Goal: Navigation & Orientation: Find specific page/section

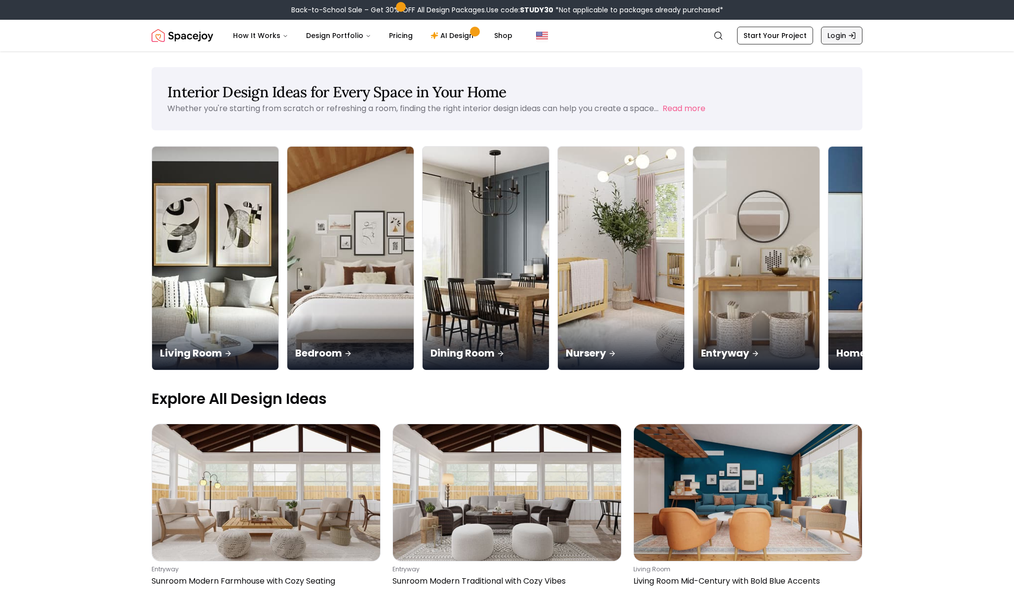
click at [845, 33] on link "Login" at bounding box center [841, 36] width 41 height 18
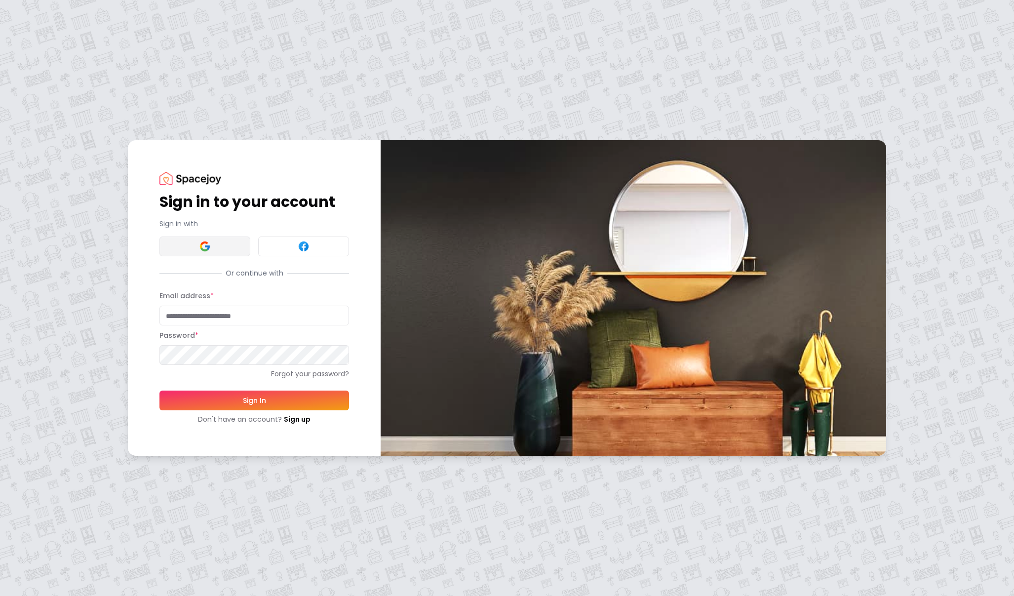
click at [197, 246] on button at bounding box center [204, 246] width 91 height 20
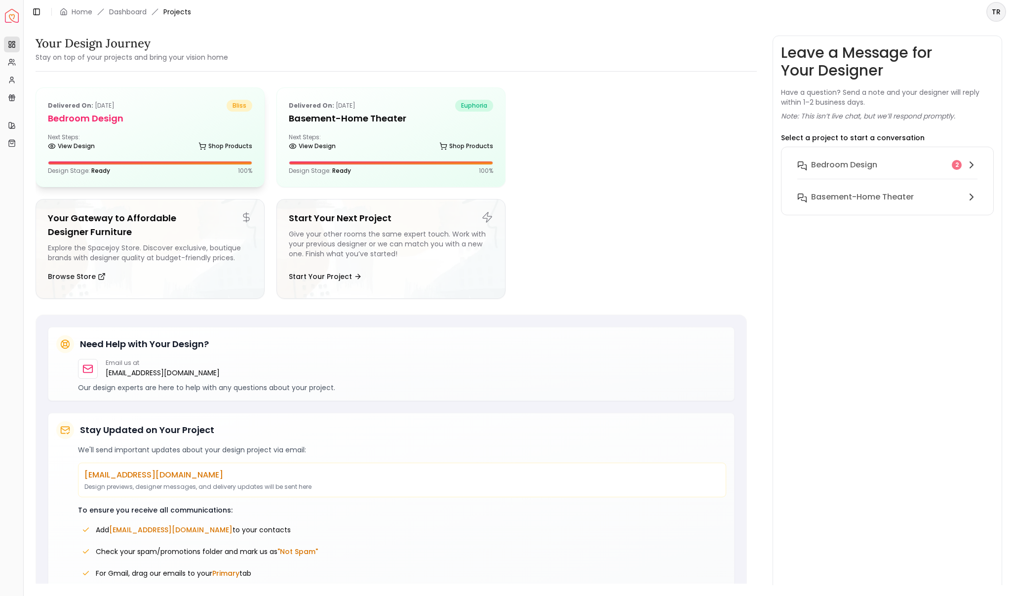
click at [107, 120] on h5 "Bedroom design" at bounding box center [150, 119] width 204 height 14
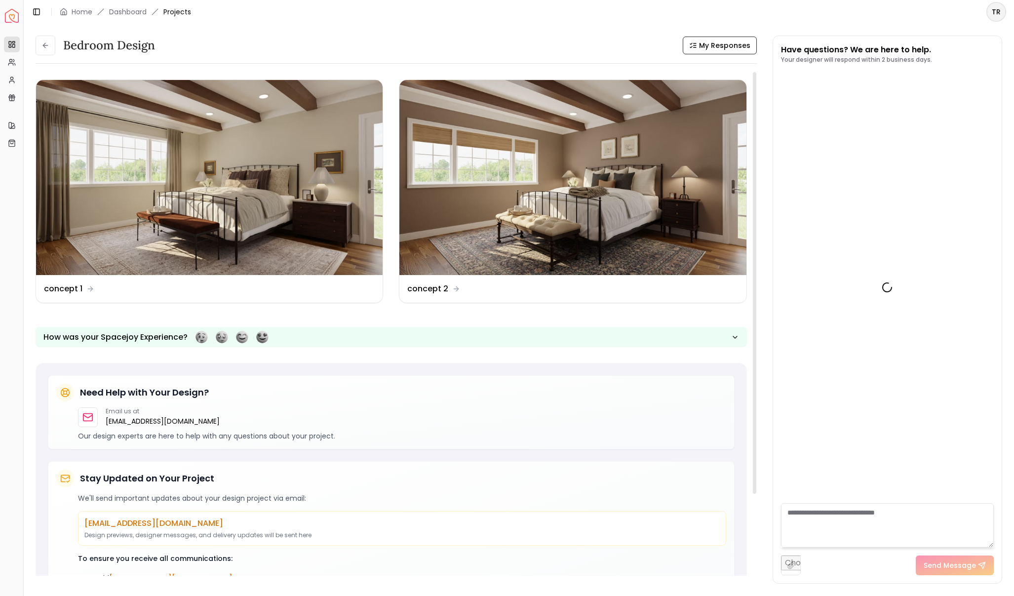
scroll to position [947, 0]
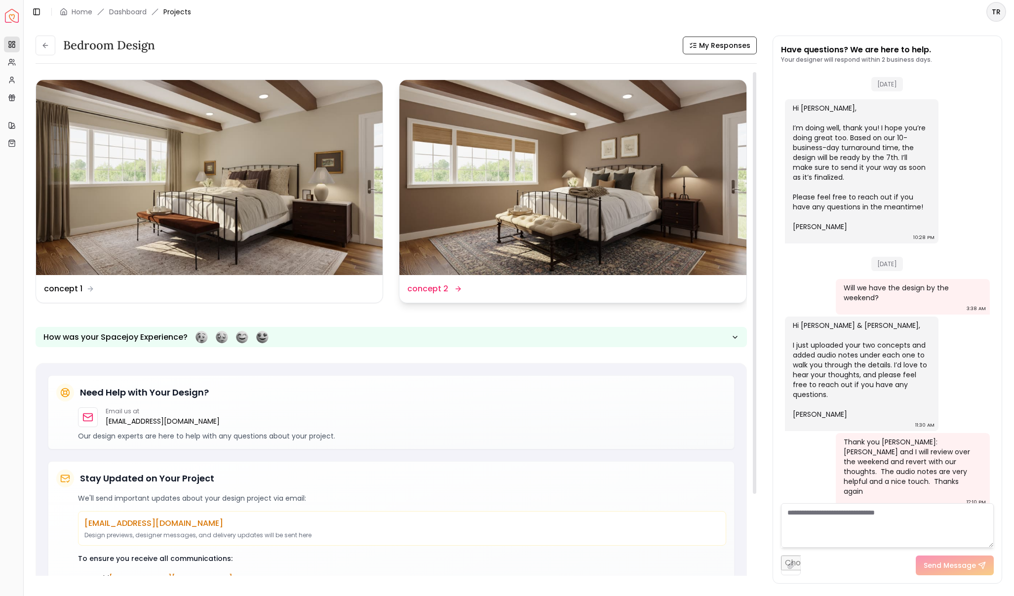
click at [445, 288] on dd "concept 2" at bounding box center [427, 289] width 41 height 12
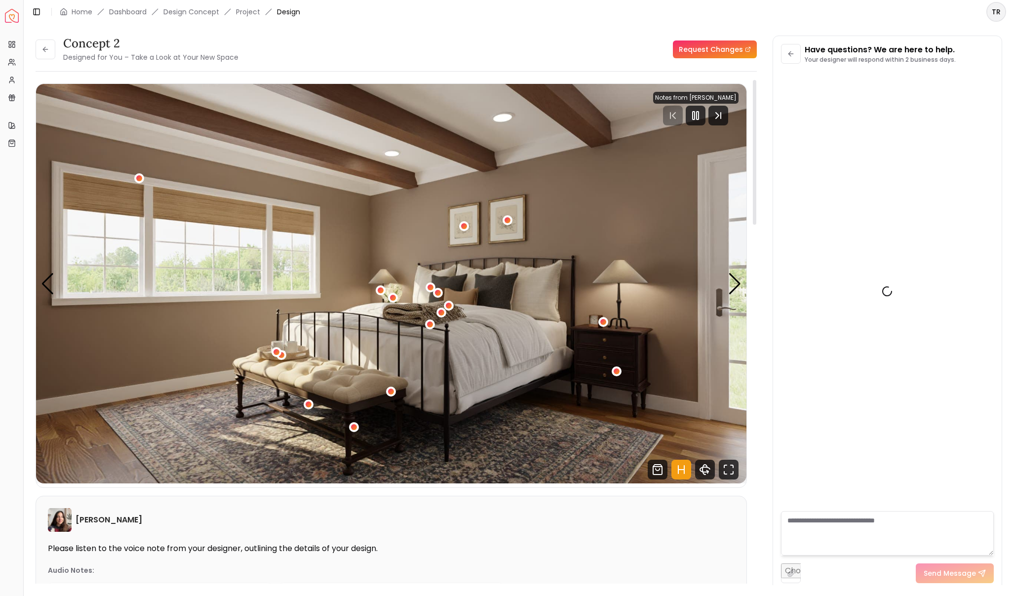
scroll to position [939, 0]
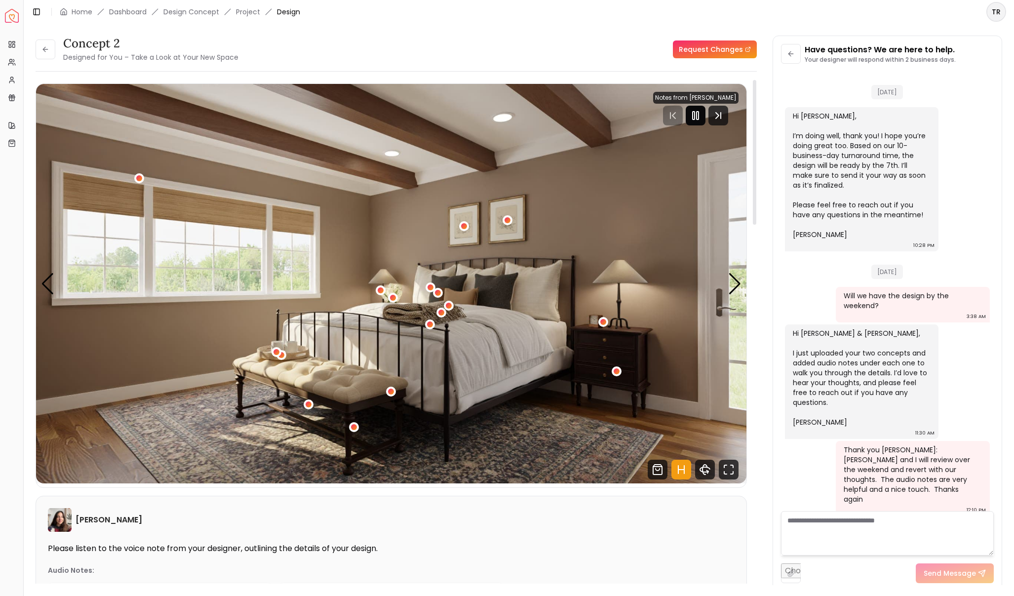
click at [697, 117] on rect "Pause" at bounding box center [698, 116] width 2 height 8
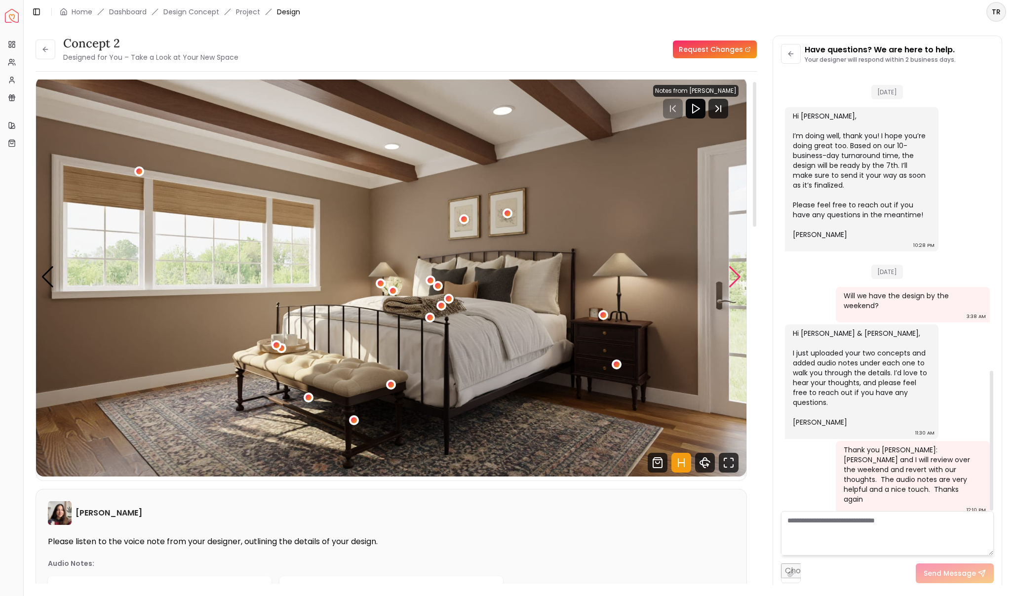
click at [728, 280] on div "Next slide" at bounding box center [734, 277] width 13 height 22
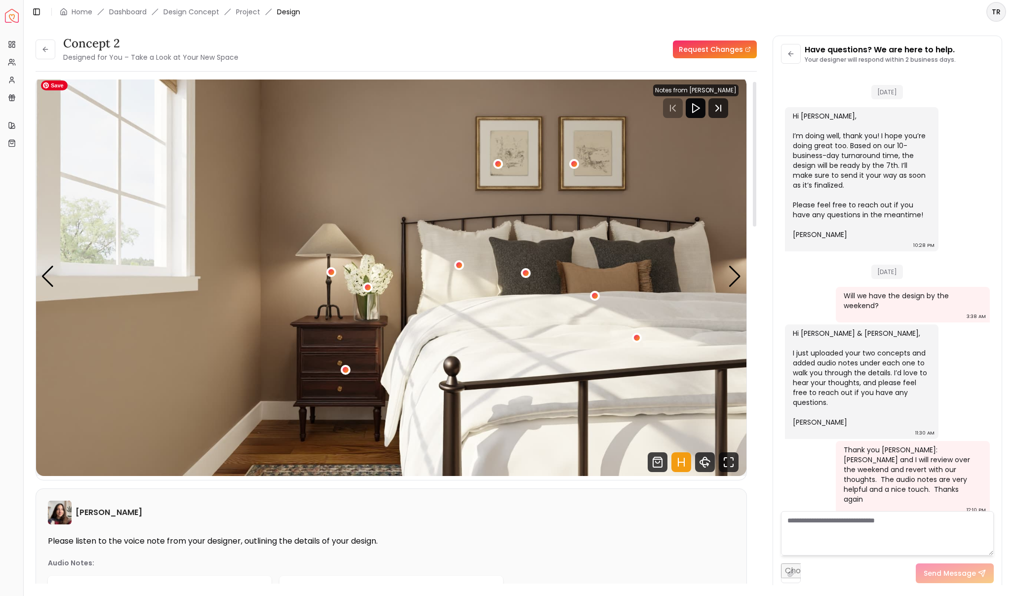
scroll to position [6, 0]
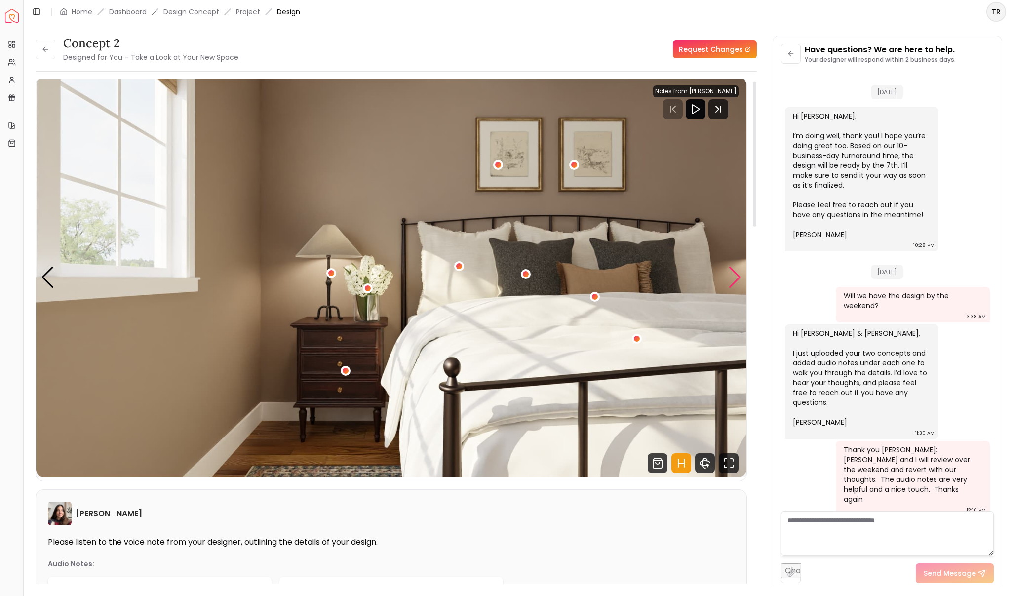
click at [732, 278] on div "Next slide" at bounding box center [734, 278] width 13 height 22
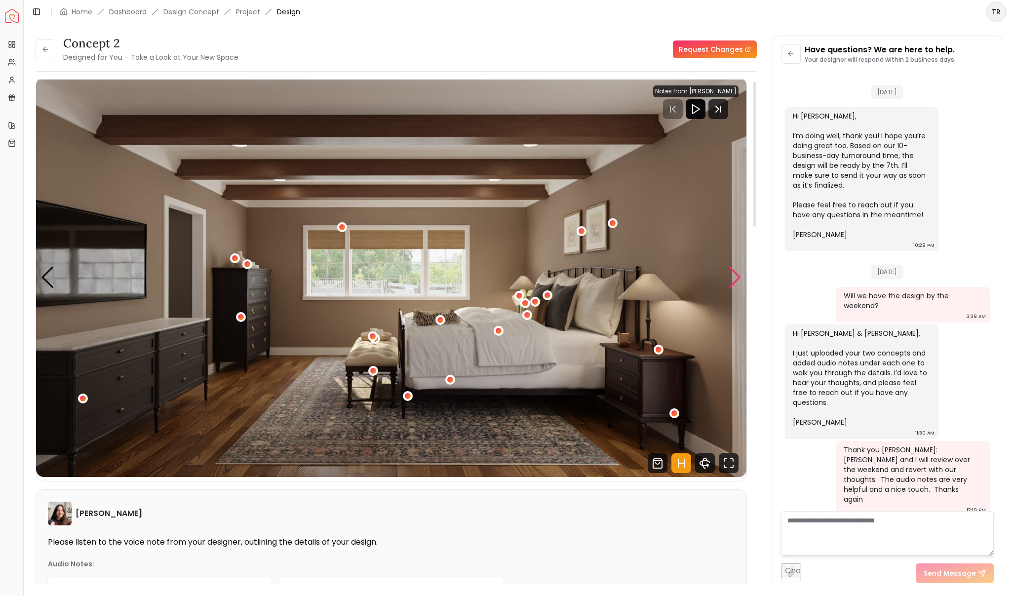
click at [732, 278] on div "Next slide" at bounding box center [734, 278] width 13 height 22
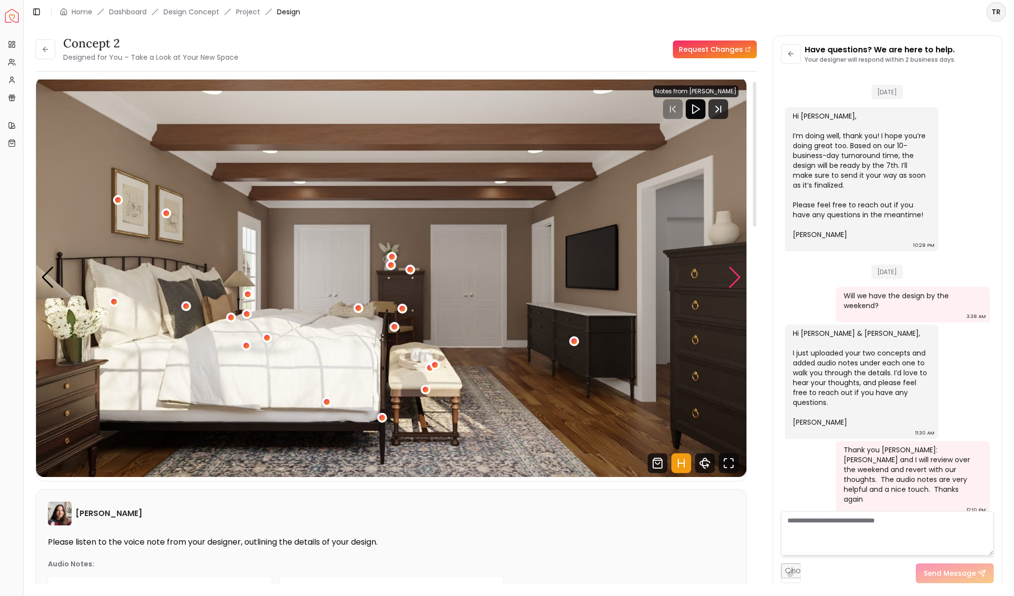
click at [732, 278] on div "Next slide" at bounding box center [734, 278] width 13 height 22
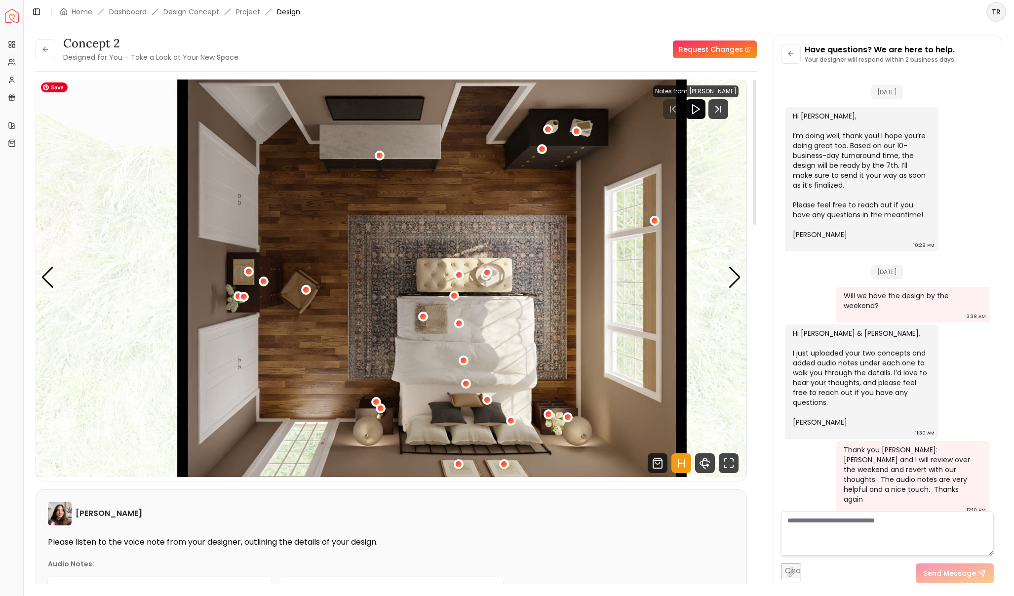
scroll to position [0, 0]
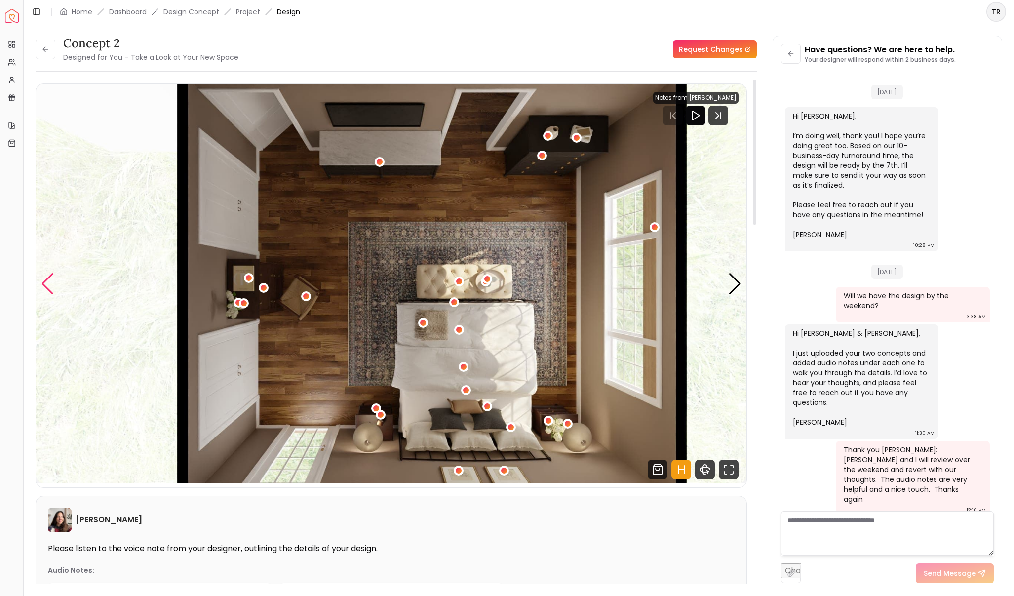
click at [47, 284] on div "Previous slide" at bounding box center [47, 284] width 13 height 22
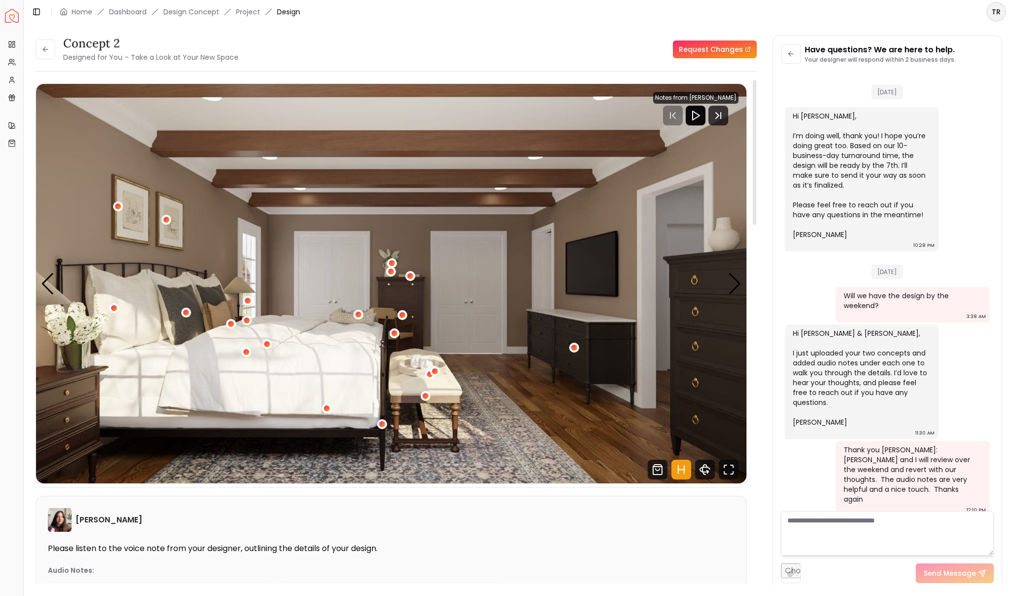
click at [60, 519] on img at bounding box center [60, 520] width 24 height 24
click at [42, 282] on div "Previous slide" at bounding box center [47, 284] width 13 height 22
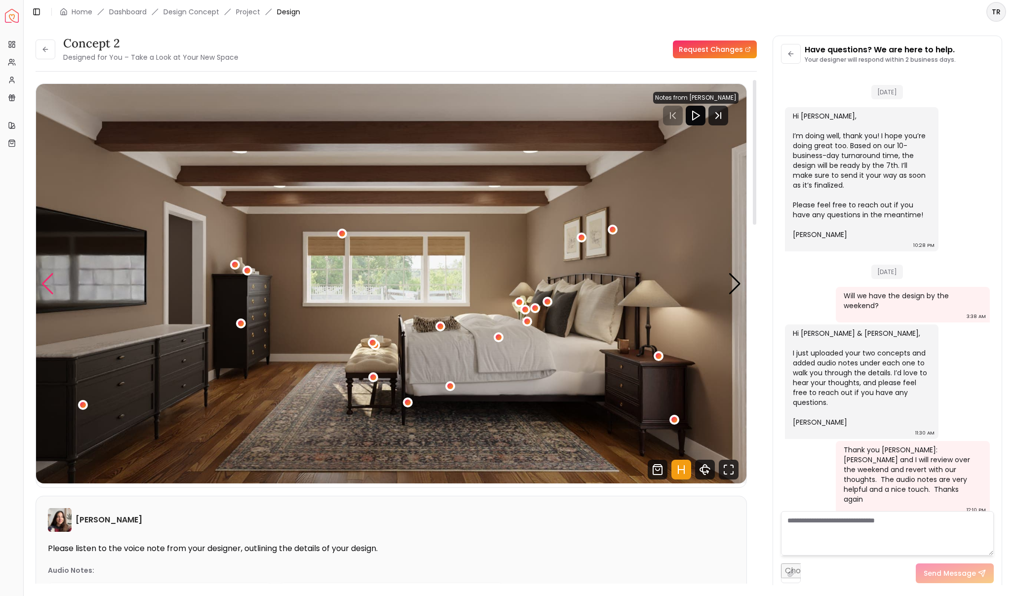
click at [48, 284] on div "Previous slide" at bounding box center [47, 284] width 13 height 22
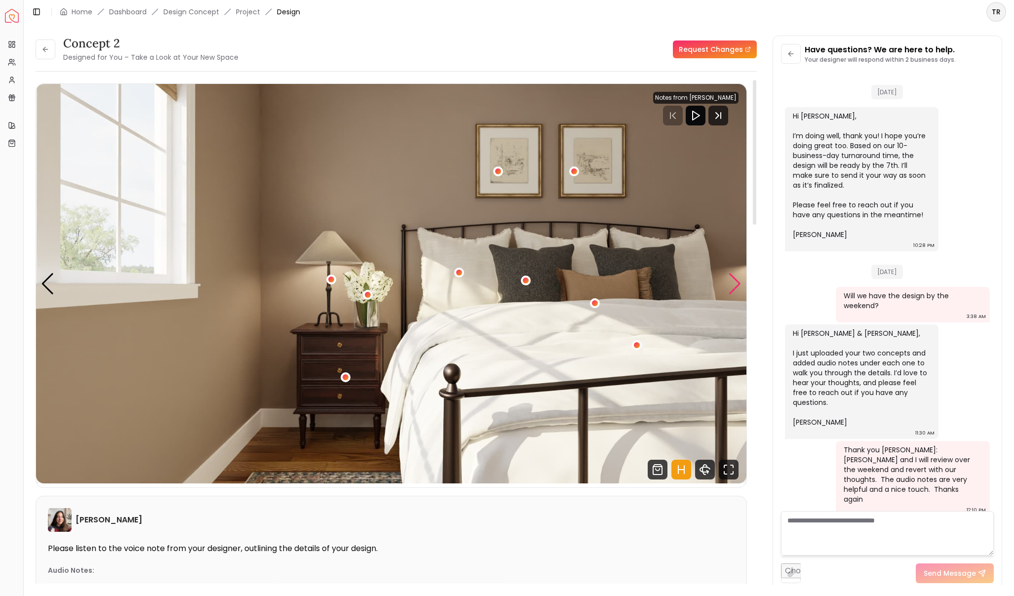
click at [735, 288] on div "Next slide" at bounding box center [734, 284] width 13 height 22
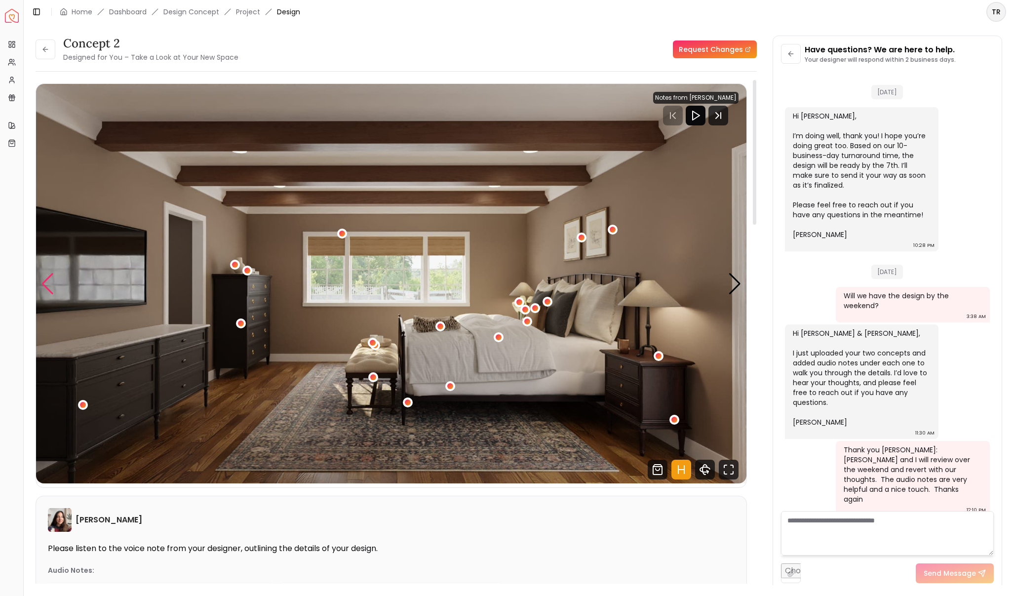
click at [47, 290] on div "Previous slide" at bounding box center [47, 284] width 13 height 22
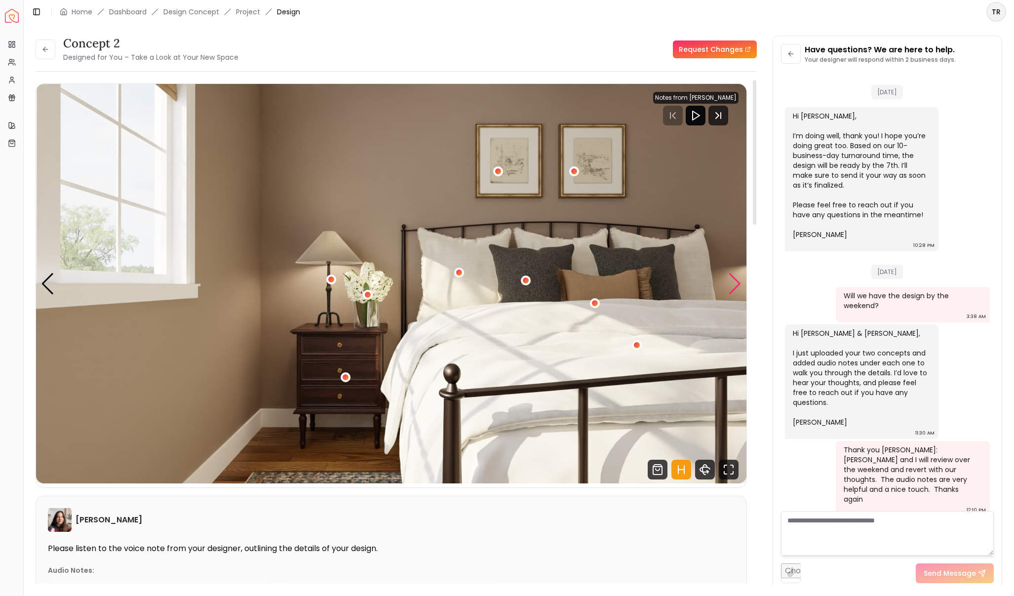
click at [734, 289] on div "Next slide" at bounding box center [734, 284] width 13 height 22
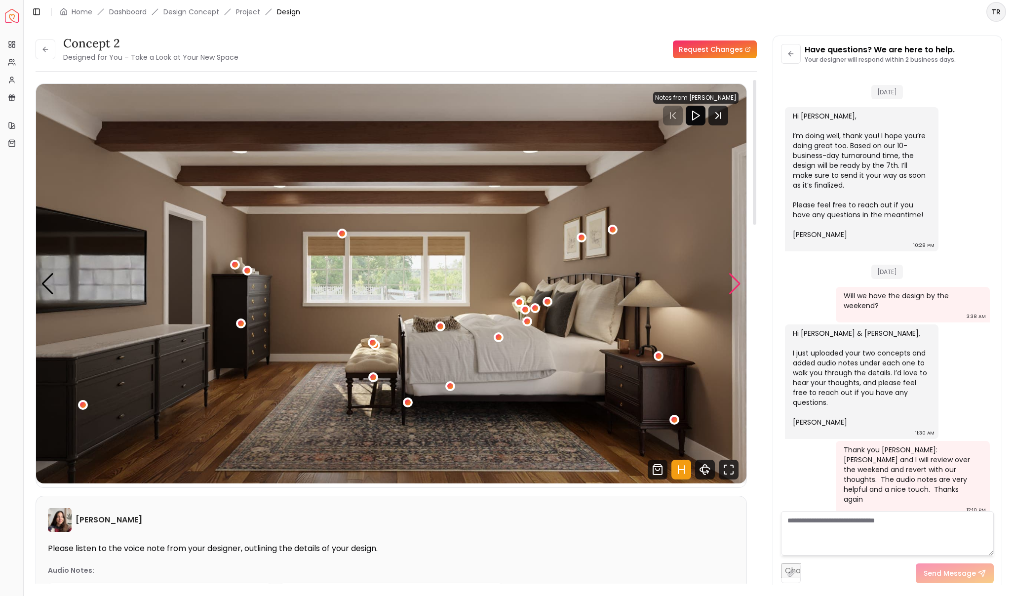
click at [734, 289] on div "Next slide" at bounding box center [734, 284] width 13 height 22
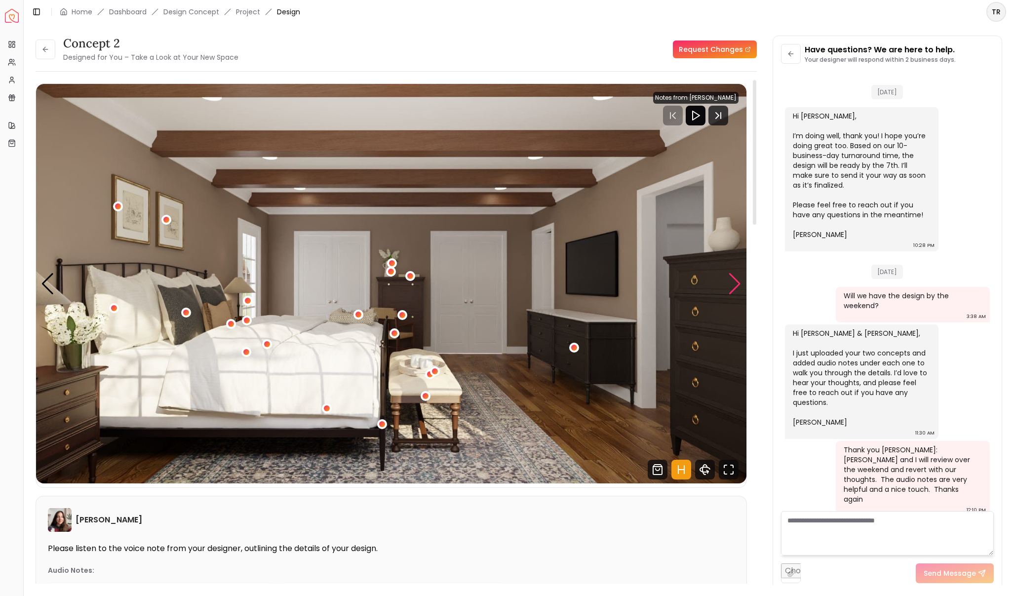
click at [734, 289] on div "Next slide" at bounding box center [734, 284] width 13 height 22
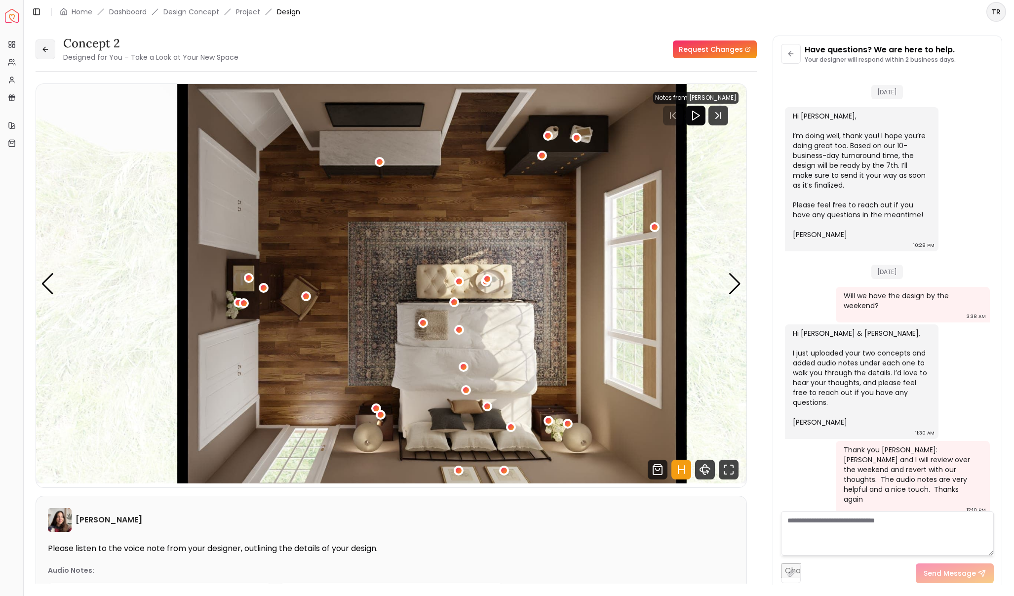
click at [47, 46] on icon at bounding box center [45, 49] width 8 height 8
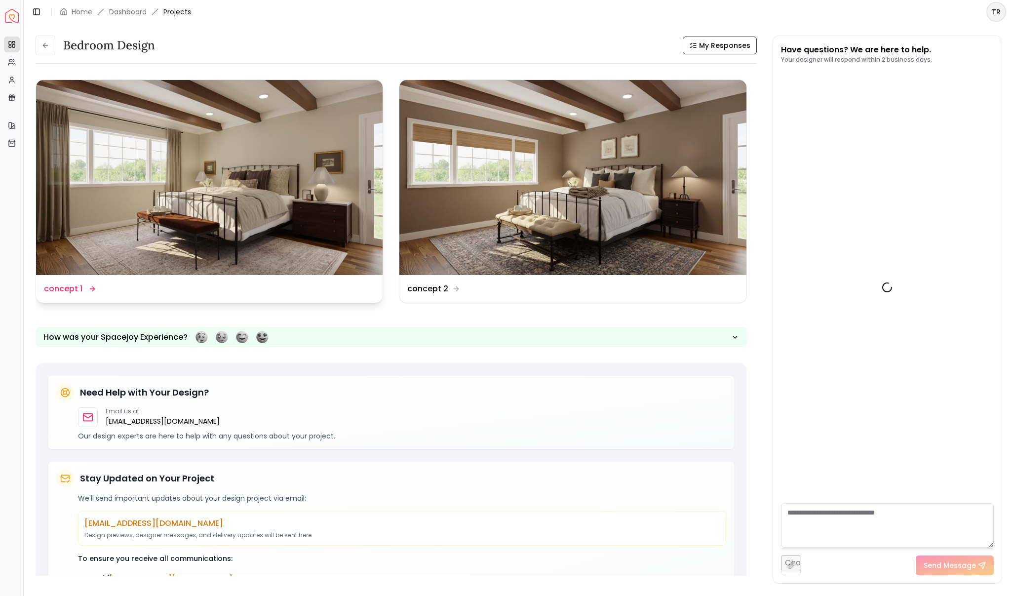
scroll to position [947, 0]
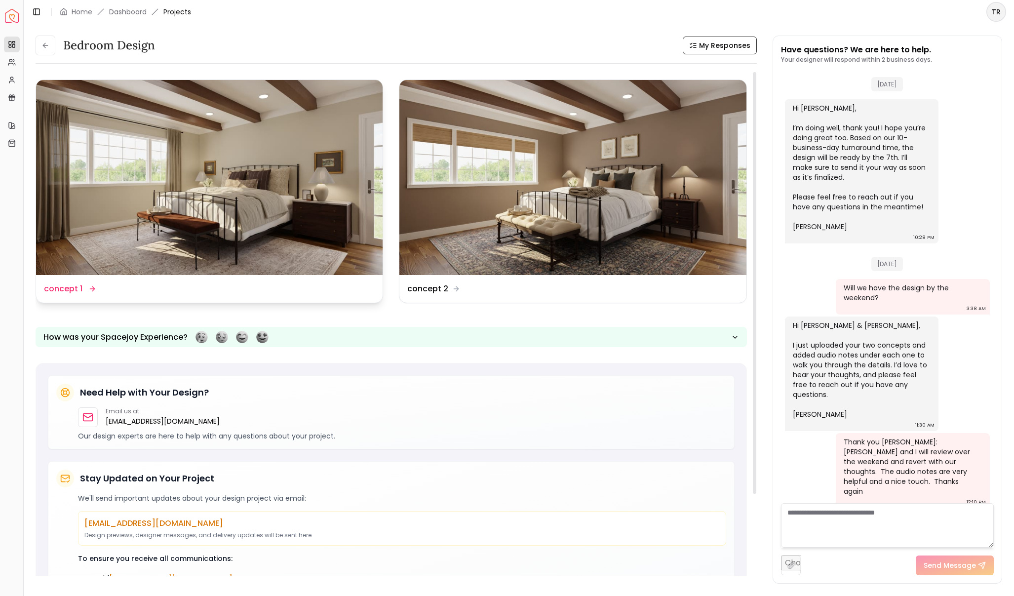
click at [67, 288] on dd "concept 1" at bounding box center [63, 289] width 39 height 12
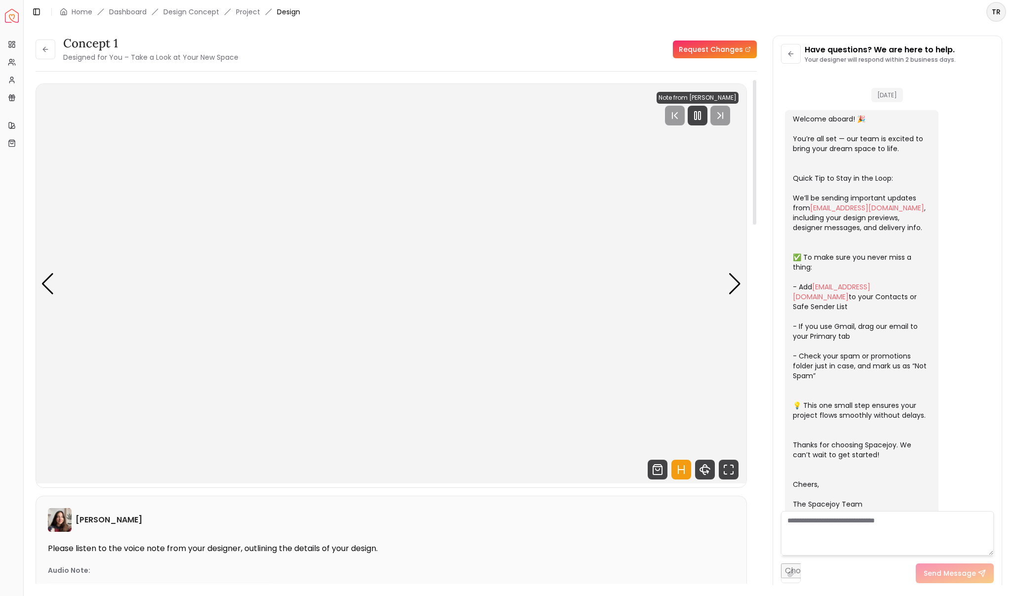
scroll to position [939, 0]
